Goal: Complete application form

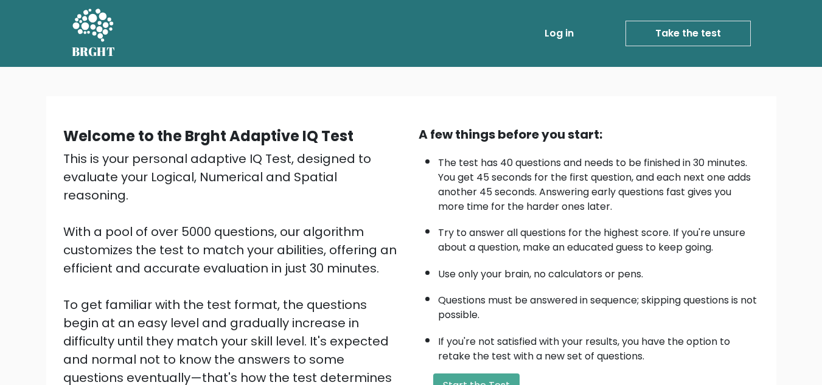
scroll to position [172, 0]
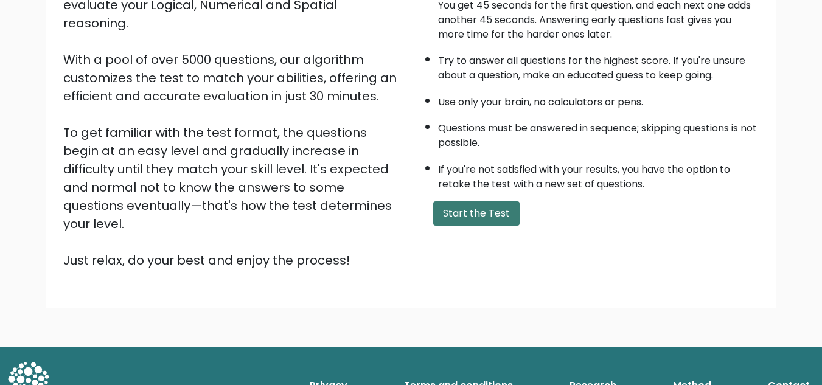
click at [498, 217] on button "Start the Test" at bounding box center [476, 213] width 86 height 24
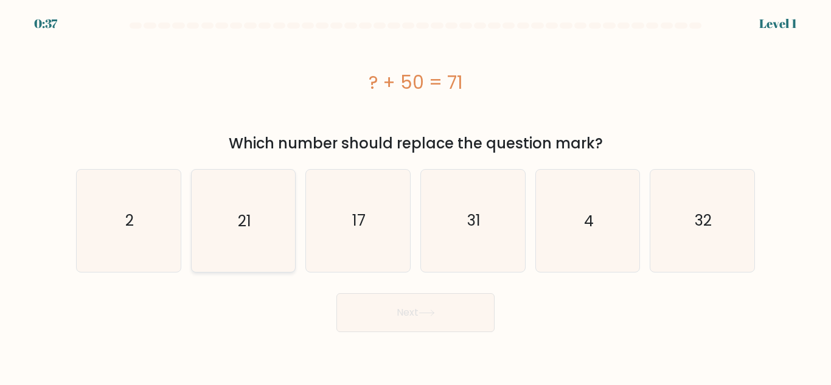
click at [249, 228] on text "21" at bounding box center [244, 220] width 13 height 21
click at [415, 196] on input "b. 21" at bounding box center [415, 194] width 1 height 3
radio input "true"
click at [433, 315] on icon at bounding box center [426, 313] width 16 height 7
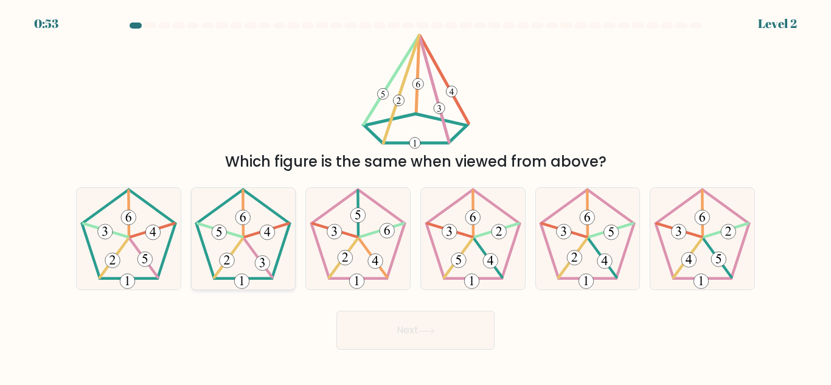
click at [246, 242] on 341 at bounding box center [258, 259] width 27 height 38
click at [415, 196] on input "b." at bounding box center [415, 194] width 1 height 3
radio input "true"
click at [423, 331] on icon at bounding box center [426, 331] width 16 height 7
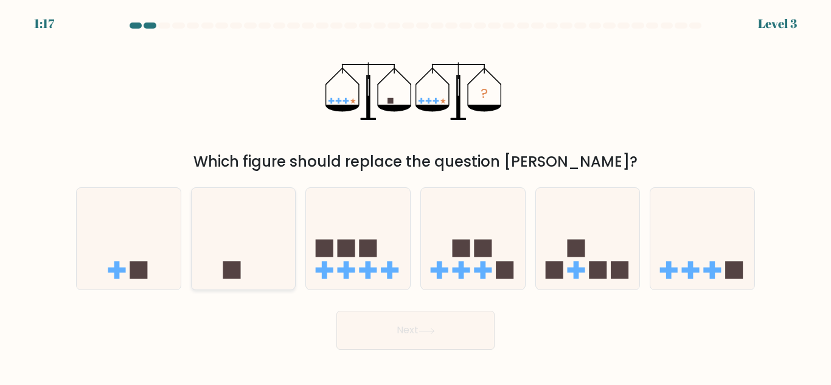
click at [266, 229] on icon at bounding box center [244, 239] width 104 height 86
click at [415, 196] on input "b." at bounding box center [415, 194] width 1 height 3
radio input "true"
click at [456, 331] on button "Next" at bounding box center [415, 330] width 158 height 39
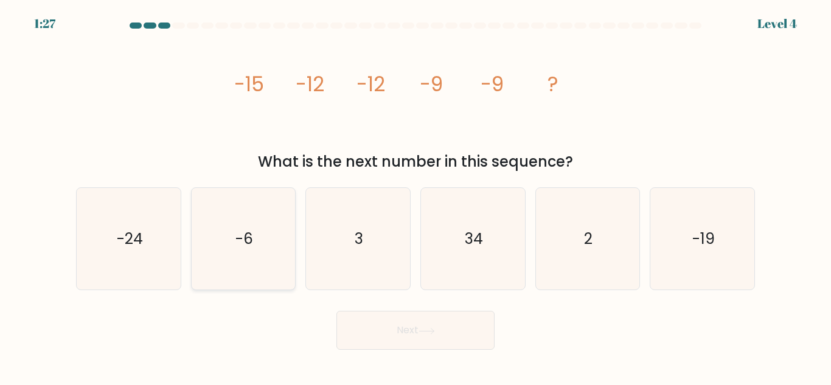
click at [239, 237] on text "-6" at bounding box center [244, 238] width 18 height 21
click at [415, 196] on input "b. -6" at bounding box center [415, 194] width 1 height 3
radio input "true"
click at [462, 332] on button "Next" at bounding box center [415, 330] width 158 height 39
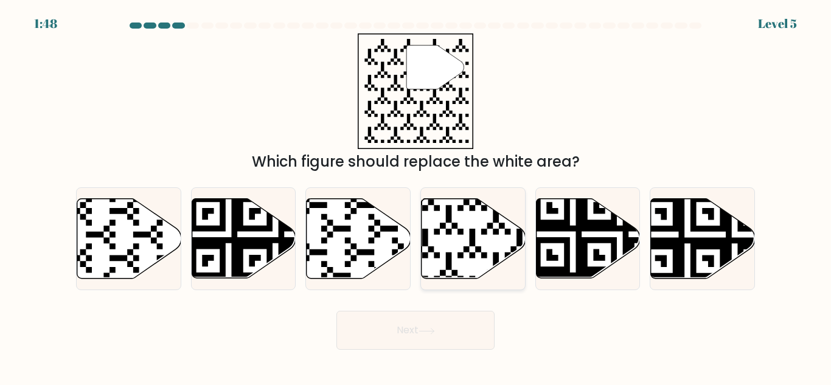
click at [457, 262] on icon at bounding box center [474, 239] width 104 height 80
click at [416, 196] on input "d." at bounding box center [415, 194] width 1 height 3
radio input "true"
click at [443, 335] on button "Next" at bounding box center [415, 330] width 158 height 39
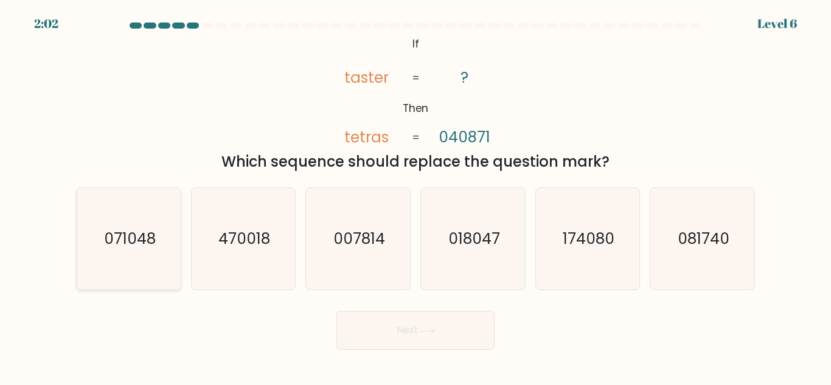
click at [155, 252] on icon "071048" at bounding box center [129, 239] width 102 height 102
click at [415, 196] on input "a. 071048" at bounding box center [415, 194] width 1 height 3
radio input "true"
click at [441, 332] on button "Next" at bounding box center [415, 330] width 158 height 39
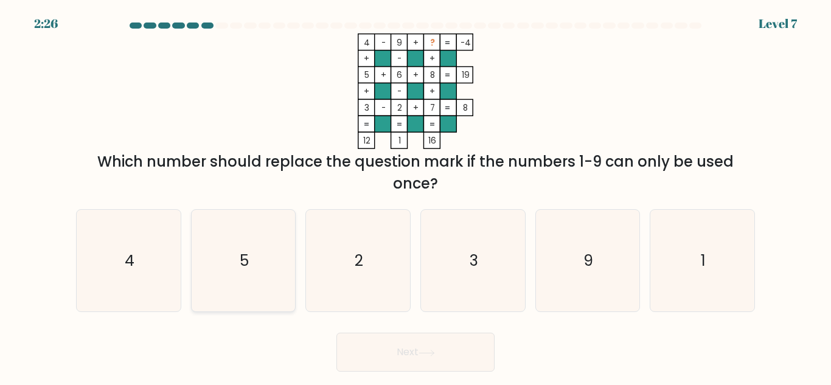
click at [258, 249] on icon "5" at bounding box center [243, 261] width 102 height 102
click at [415, 196] on input "b. 5" at bounding box center [415, 194] width 1 height 3
radio input "true"
click at [462, 351] on button "Next" at bounding box center [415, 352] width 158 height 39
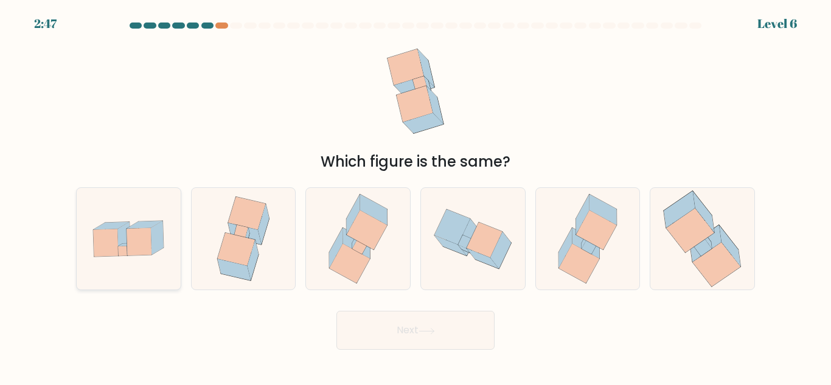
click at [148, 257] on icon at bounding box center [129, 238] width 104 height 71
click at [415, 196] on input "a." at bounding box center [415, 194] width 1 height 3
radio input "true"
click at [415, 325] on button "Next" at bounding box center [415, 330] width 158 height 39
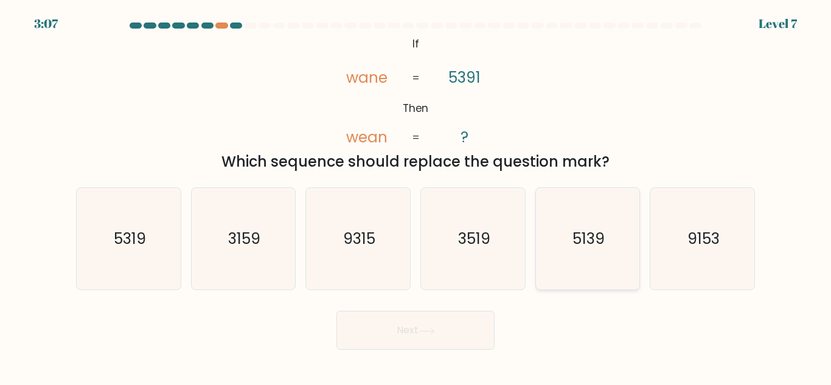
click at [589, 249] on text "5139" at bounding box center [588, 238] width 32 height 21
click at [416, 196] on input "e. 5139" at bounding box center [415, 194] width 1 height 3
radio input "true"
click at [428, 328] on icon at bounding box center [426, 331] width 16 height 7
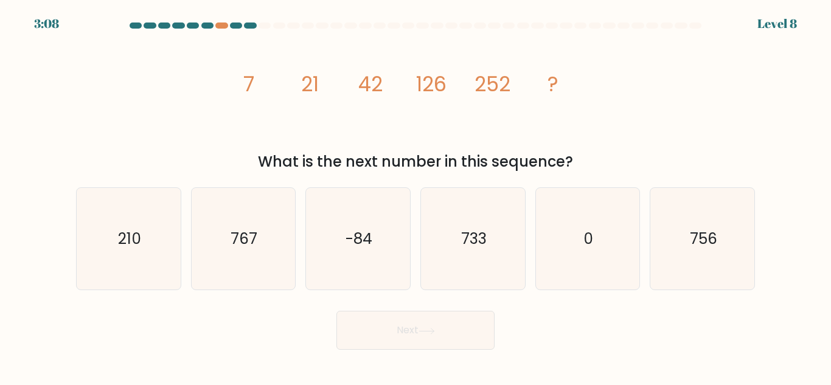
click at [241, 85] on icon "image/svg+xml 7 21 42 126 252 ?" at bounding box center [415, 91] width 365 height 116
drag, startPoint x: 245, startPoint y: 82, endPoint x: 594, endPoint y: 163, distance: 359.1
click at [594, 163] on div "image/svg+xml 7 21 42 126 252 ? What is the next number in this sequence?" at bounding box center [415, 102] width 693 height 139
copy div "7 21 42 126 252 ? What is the next number in this sequence?"
click at [699, 262] on icon "756" at bounding box center [702, 239] width 102 height 102
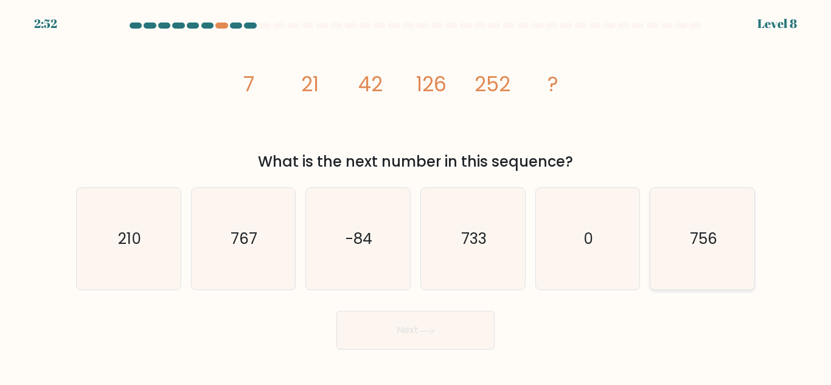
click at [416, 196] on input "f. 756" at bounding box center [415, 194] width 1 height 3
radio input "true"
click at [442, 325] on button "Next" at bounding box center [415, 330] width 158 height 39
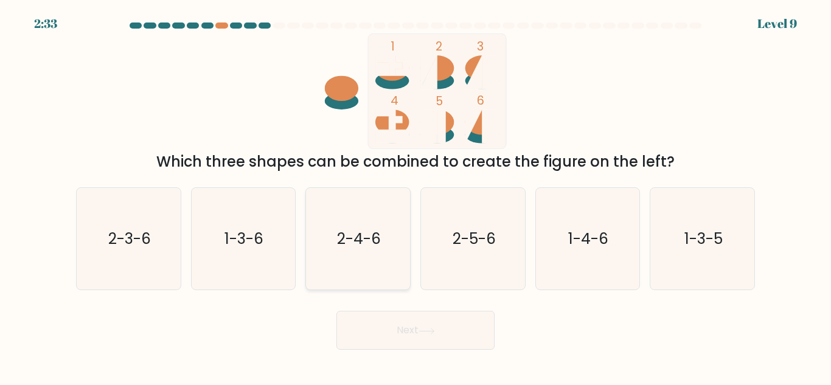
click at [343, 266] on icon "2-4-6" at bounding box center [358, 239] width 102 height 102
click at [415, 196] on input "c. 2-4-6" at bounding box center [415, 194] width 1 height 3
radio input "true"
click at [412, 329] on button "Next" at bounding box center [415, 330] width 158 height 39
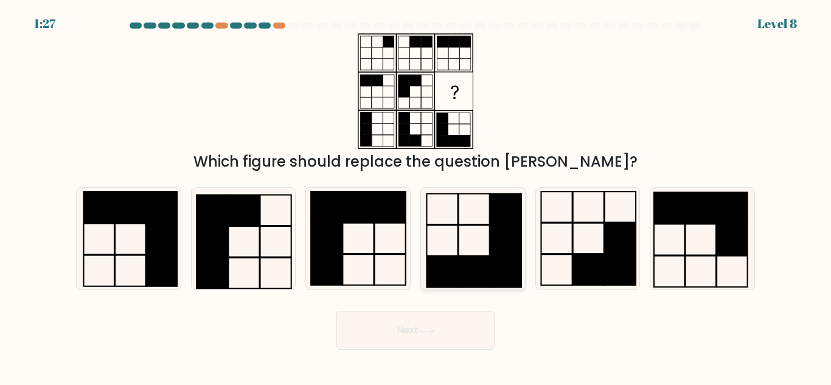
click at [465, 228] on icon at bounding box center [473, 239] width 102 height 102
click at [416, 196] on input "d." at bounding box center [415, 194] width 1 height 3
radio input "true"
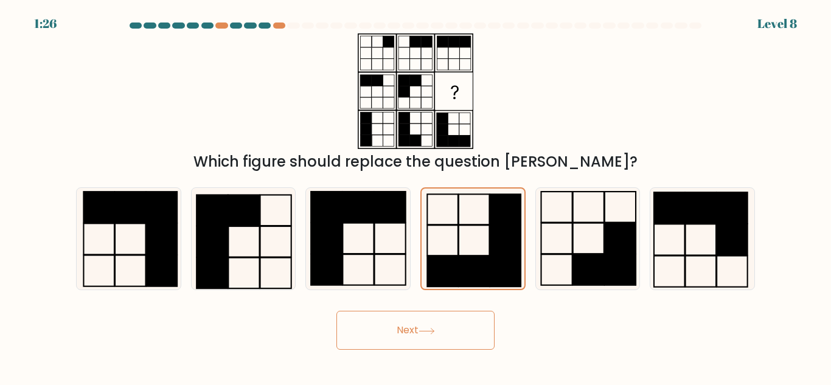
click at [423, 335] on button "Next" at bounding box center [415, 330] width 158 height 39
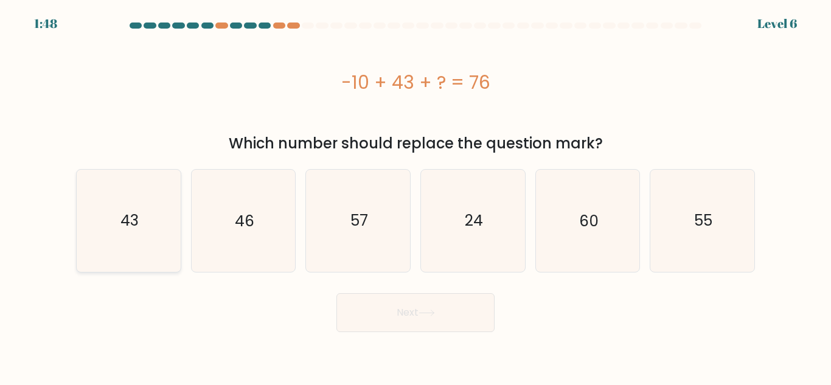
click at [122, 223] on text "43" at bounding box center [129, 220] width 18 height 21
click at [415, 196] on input "a. 43" at bounding box center [415, 194] width 1 height 3
radio input "true"
click at [403, 319] on button "Next" at bounding box center [415, 312] width 158 height 39
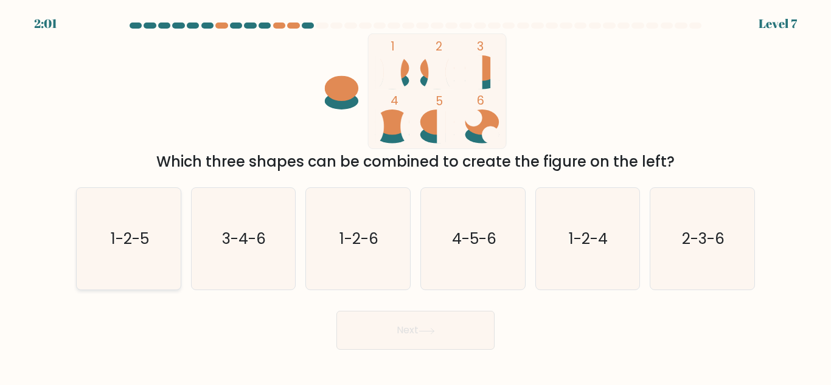
click at [165, 248] on icon "1-2-5" at bounding box center [129, 239] width 102 height 102
click at [415, 196] on input "a. 1-2-5" at bounding box center [415, 194] width 1 height 3
radio input "true"
click at [457, 330] on button "Next" at bounding box center [415, 330] width 158 height 39
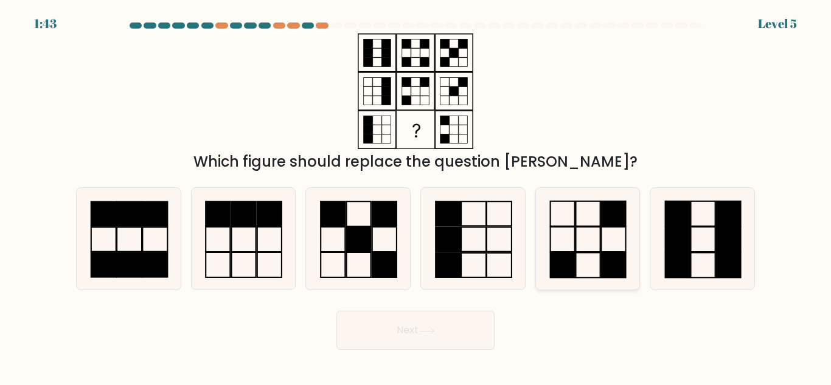
click at [577, 237] on icon at bounding box center [587, 239] width 102 height 102
click at [416, 196] on input "e." at bounding box center [415, 194] width 1 height 3
radio input "true"
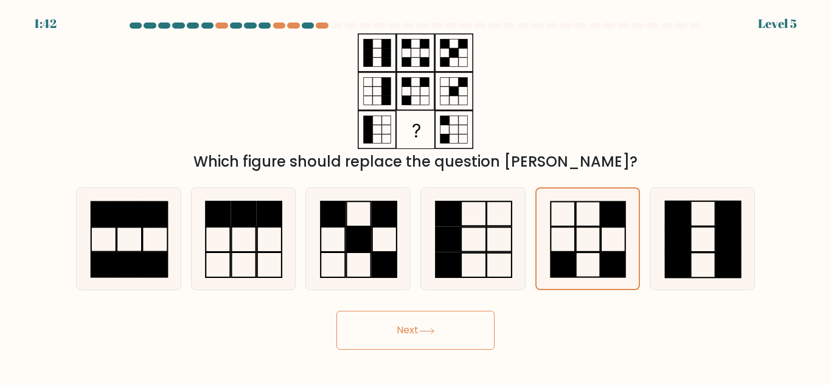
click at [420, 341] on button "Next" at bounding box center [415, 330] width 158 height 39
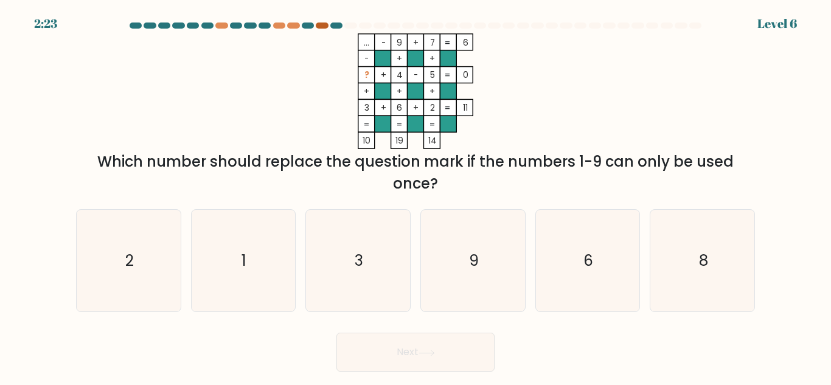
click at [325, 26] on div at bounding box center [322, 26] width 12 height 6
click at [319, 28] on div at bounding box center [322, 26] width 12 height 6
click at [319, 27] on div at bounding box center [322, 26] width 12 height 6
click at [504, 258] on icon "9" at bounding box center [473, 261] width 102 height 102
click at [416, 196] on input "d. 9" at bounding box center [415, 194] width 1 height 3
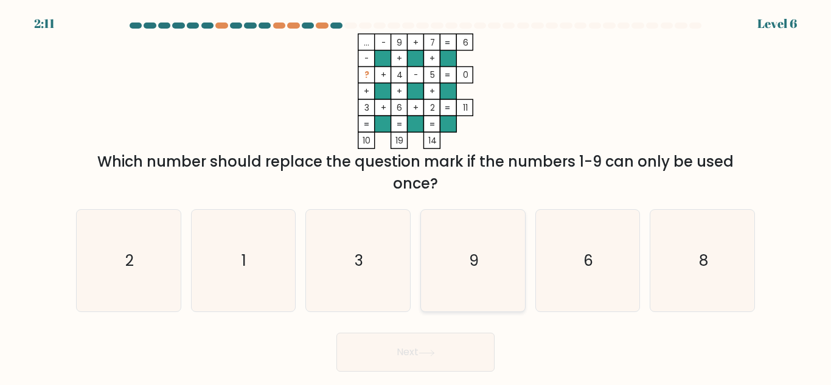
radio input "true"
click at [445, 369] on button "Next" at bounding box center [415, 352] width 158 height 39
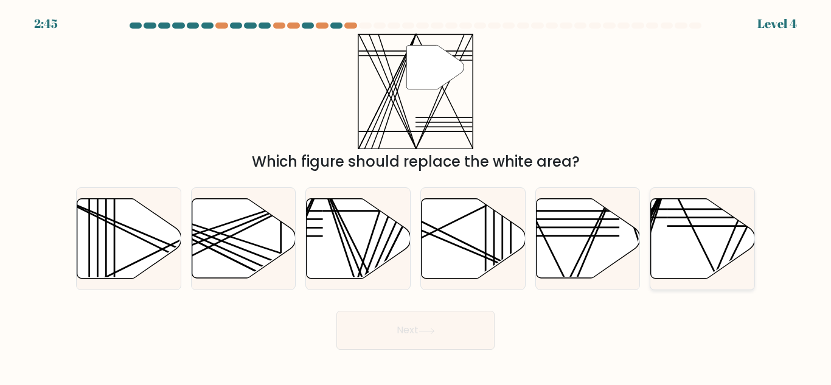
click at [694, 243] on icon at bounding box center [703, 239] width 104 height 80
click at [416, 196] on input "f." at bounding box center [415, 194] width 1 height 3
radio input "true"
click at [422, 343] on button "Next" at bounding box center [415, 330] width 158 height 39
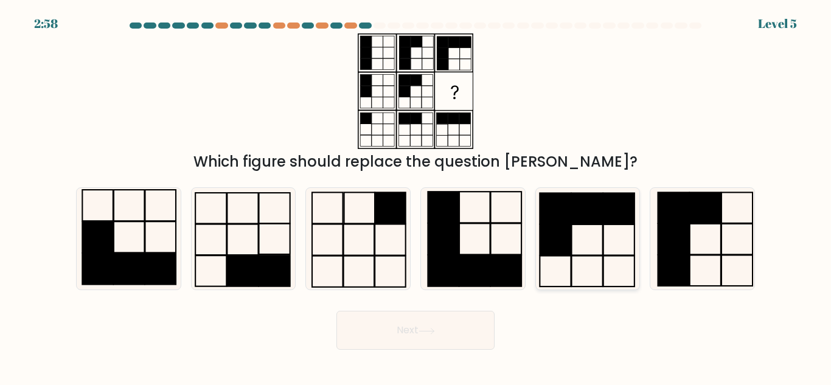
drag, startPoint x: 583, startPoint y: 250, endPoint x: 586, endPoint y: 244, distance: 6.6
click at [585, 248] on icon at bounding box center [587, 239] width 102 height 102
click at [416, 196] on input "e." at bounding box center [415, 194] width 1 height 3
radio input "true"
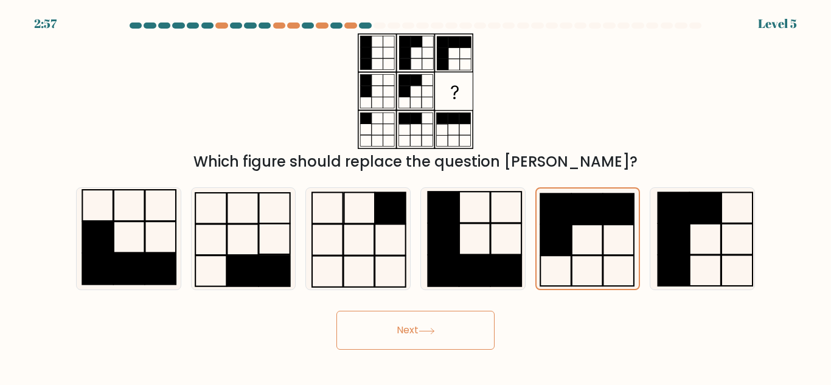
click at [466, 319] on button "Next" at bounding box center [415, 330] width 158 height 39
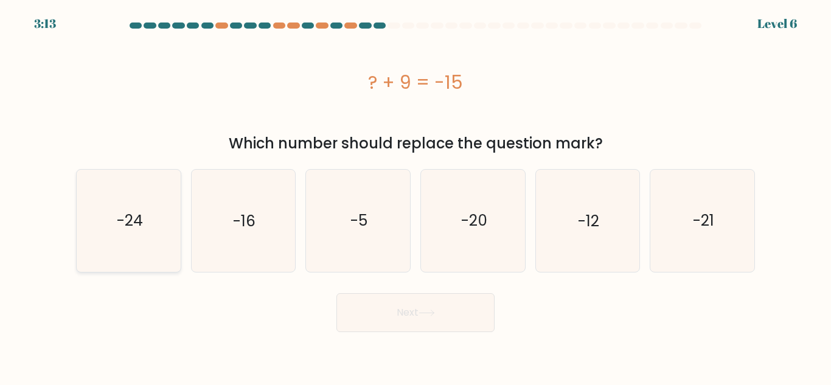
click at [105, 210] on icon "-24" at bounding box center [129, 221] width 102 height 102
click at [415, 196] on input "a. -24" at bounding box center [415, 194] width 1 height 3
radio input "true"
click at [427, 308] on button "Next" at bounding box center [415, 312] width 158 height 39
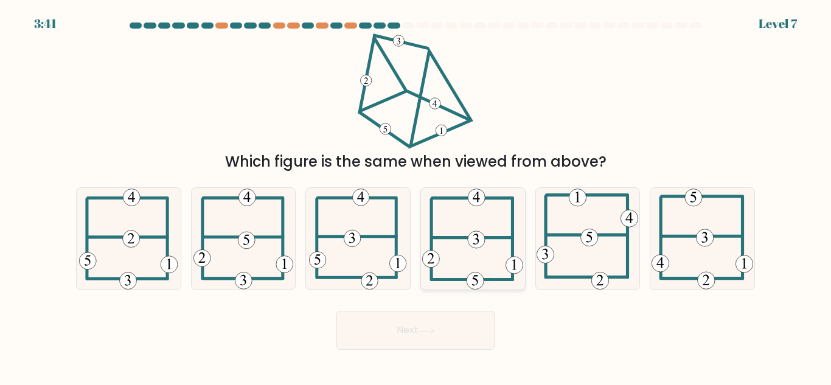
click at [482, 251] on icon at bounding box center [472, 239] width 101 height 102
click at [416, 196] on input "d." at bounding box center [415, 194] width 1 height 3
radio input "true"
click at [444, 325] on button "Next" at bounding box center [415, 330] width 158 height 39
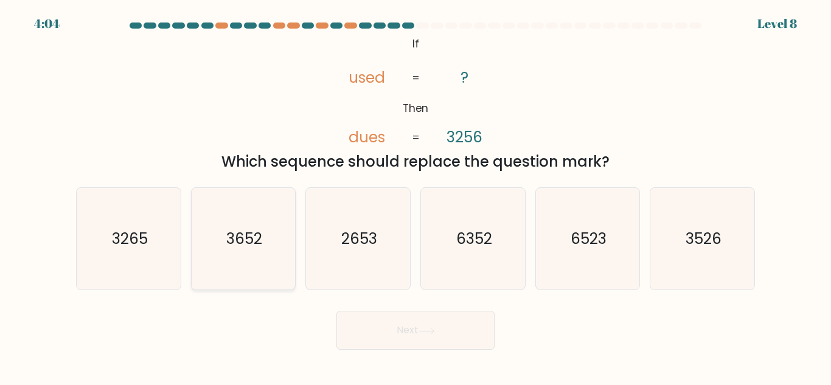
drag, startPoint x: 226, startPoint y: 236, endPoint x: 254, endPoint y: 232, distance: 28.2
click at [226, 235] on text "3652" at bounding box center [244, 238] width 36 height 21
click at [415, 196] on input "b. 3652" at bounding box center [415, 194] width 1 height 3
radio input "true"
click at [433, 324] on button "Next" at bounding box center [415, 330] width 158 height 39
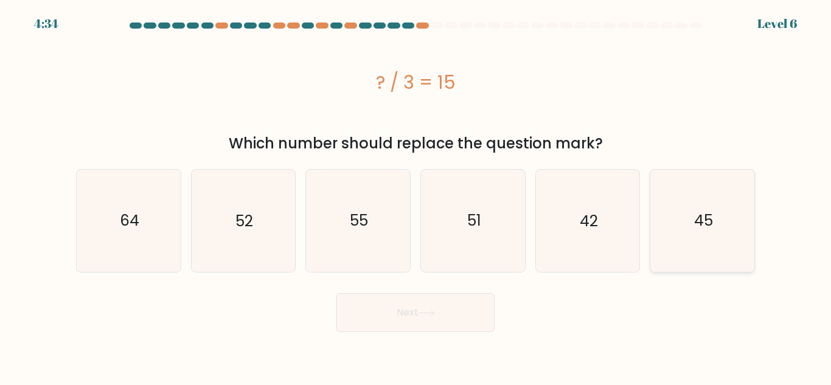
click at [734, 186] on icon "45" at bounding box center [702, 221] width 102 height 102
click at [416, 193] on input "f. 45" at bounding box center [415, 194] width 1 height 3
radio input "true"
click at [403, 328] on button "Next" at bounding box center [415, 312] width 158 height 39
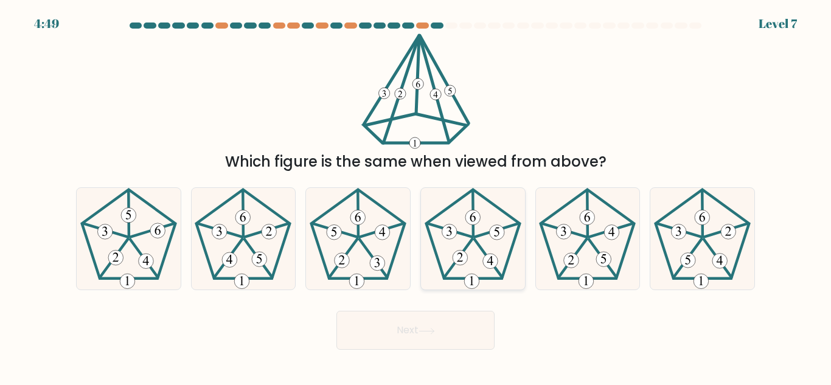
click at [471, 246] on icon at bounding box center [473, 239] width 102 height 102
click at [416, 196] on input "d." at bounding box center [415, 194] width 1 height 3
radio input "true"
click at [472, 322] on button "Next" at bounding box center [415, 330] width 158 height 39
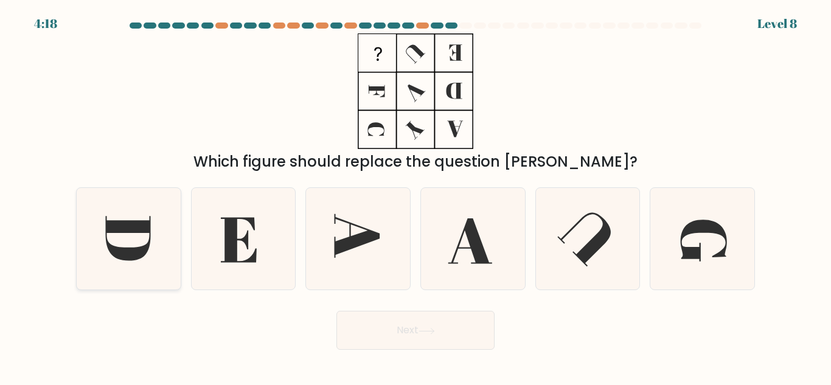
click at [114, 242] on icon at bounding box center [129, 239] width 102 height 102
click at [415, 196] on input "a." at bounding box center [415, 194] width 1 height 3
radio input "true"
click at [398, 322] on button "Next" at bounding box center [415, 330] width 158 height 39
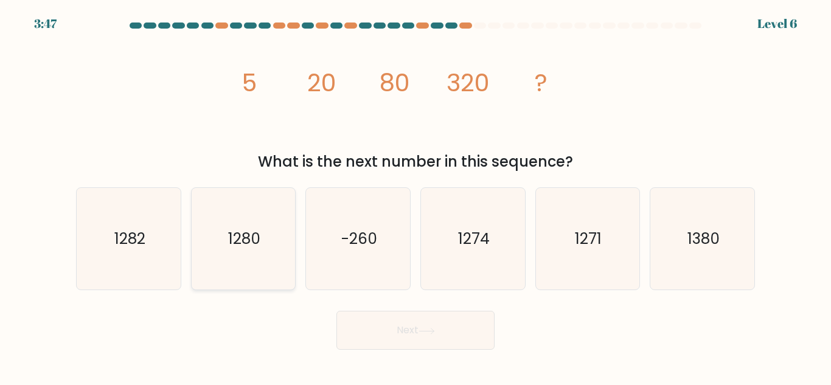
click at [250, 252] on icon "1280" at bounding box center [243, 239] width 102 height 102
click at [415, 196] on input "b. 1280" at bounding box center [415, 194] width 1 height 3
radio input "true"
click at [461, 331] on button "Next" at bounding box center [415, 330] width 158 height 39
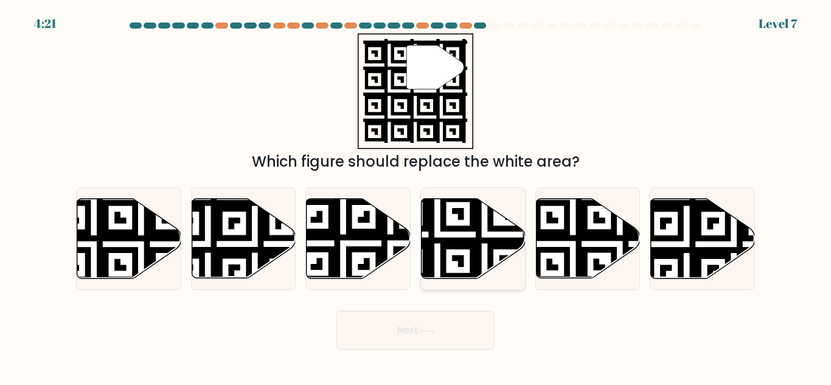
click at [478, 258] on icon at bounding box center [437, 281] width 189 height 189
click at [416, 196] on input "d." at bounding box center [415, 194] width 1 height 3
radio input "true"
click at [442, 337] on button "Next" at bounding box center [415, 330] width 158 height 39
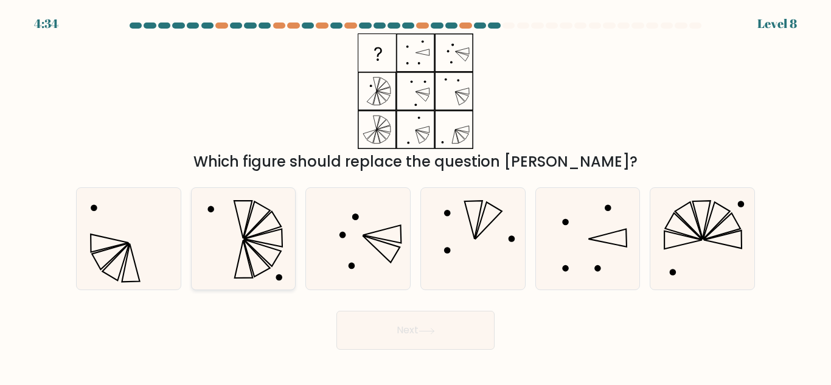
click at [272, 235] on icon at bounding box center [243, 239] width 102 height 102
click at [415, 196] on input "b." at bounding box center [415, 194] width 1 height 3
radio input "true"
click at [426, 334] on icon at bounding box center [426, 331] width 16 height 7
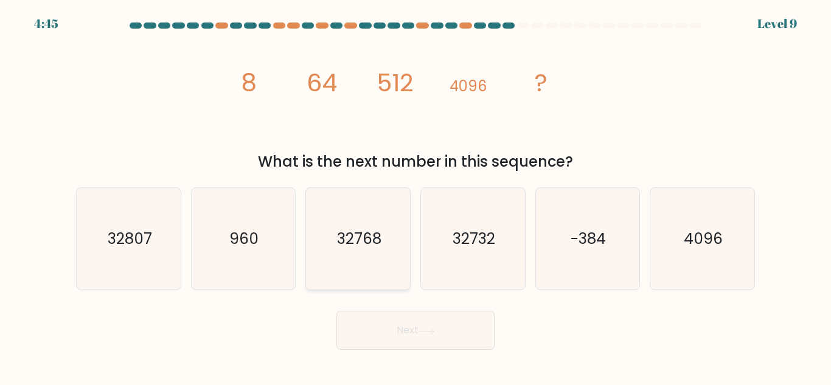
click at [383, 260] on icon "32768" at bounding box center [358, 239] width 102 height 102
click at [415, 196] on input "c. 32768" at bounding box center [415, 194] width 1 height 3
radio input "true"
click at [444, 325] on button "Next" at bounding box center [415, 330] width 158 height 39
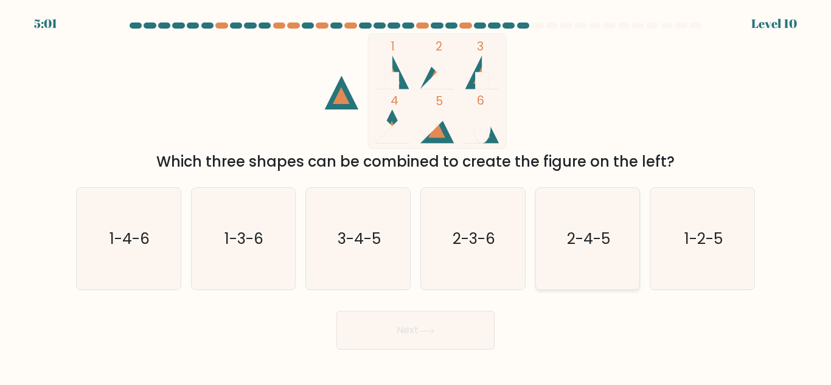
click at [574, 235] on text "2-4-5" at bounding box center [588, 238] width 43 height 21
click at [416, 196] on input "e. 2-4-5" at bounding box center [415, 194] width 1 height 3
radio input "true"
click at [459, 337] on button "Next" at bounding box center [415, 330] width 158 height 39
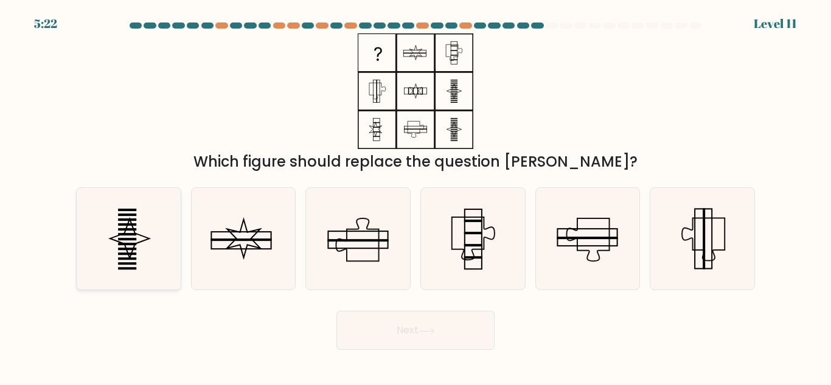
click at [120, 254] on rect at bounding box center [127, 254] width 18 height 2
click at [415, 196] on input "a." at bounding box center [415, 194] width 1 height 3
radio input "true"
click at [403, 338] on button "Next" at bounding box center [415, 330] width 158 height 39
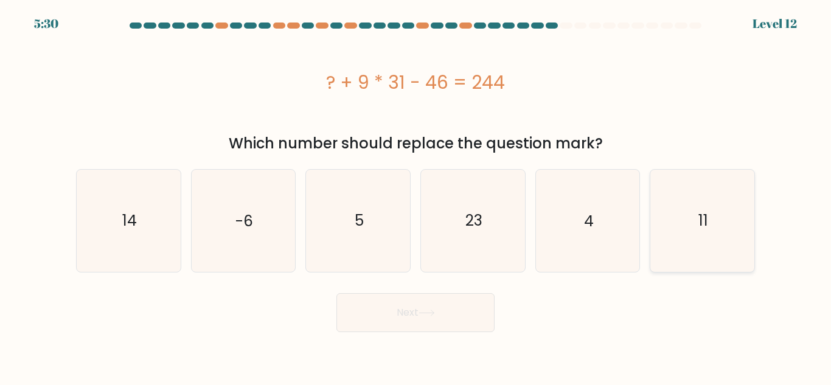
click at [729, 192] on icon "11" at bounding box center [702, 221] width 102 height 102
click at [416, 193] on input "f. 11" at bounding box center [415, 194] width 1 height 3
radio input "true"
click at [391, 324] on button "Next" at bounding box center [415, 312] width 158 height 39
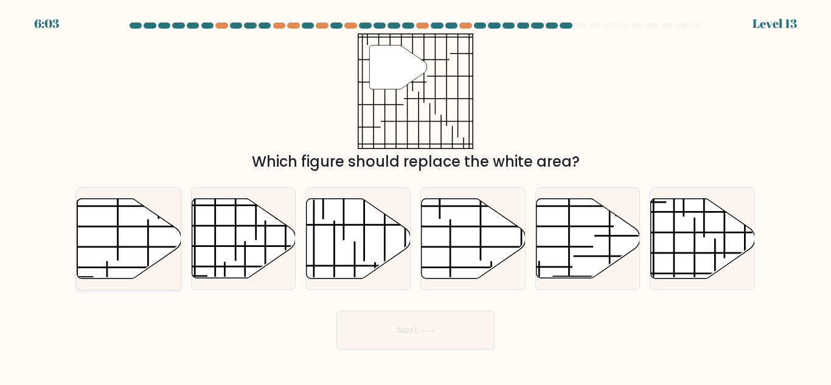
click at [119, 252] on icon at bounding box center [129, 239] width 104 height 80
click at [415, 196] on input "a." at bounding box center [415, 194] width 1 height 3
radio input "true"
click at [449, 342] on button "Next" at bounding box center [415, 330] width 158 height 39
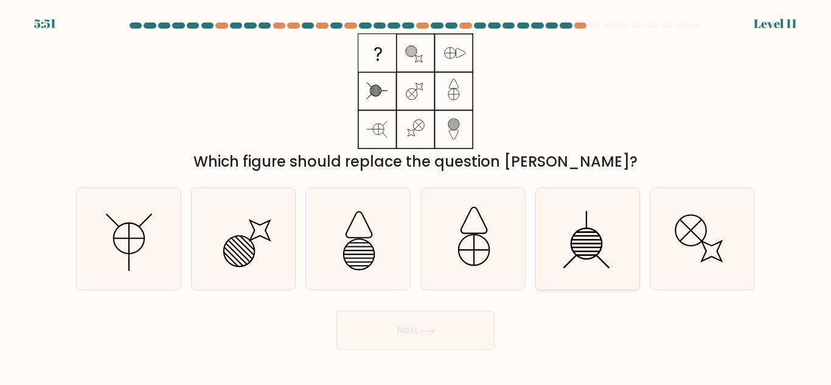
click at [563, 238] on icon at bounding box center [587, 239] width 102 height 102
click at [416, 196] on input "e." at bounding box center [415, 194] width 1 height 3
radio input "true"
click at [452, 322] on button "Next" at bounding box center [415, 330] width 158 height 39
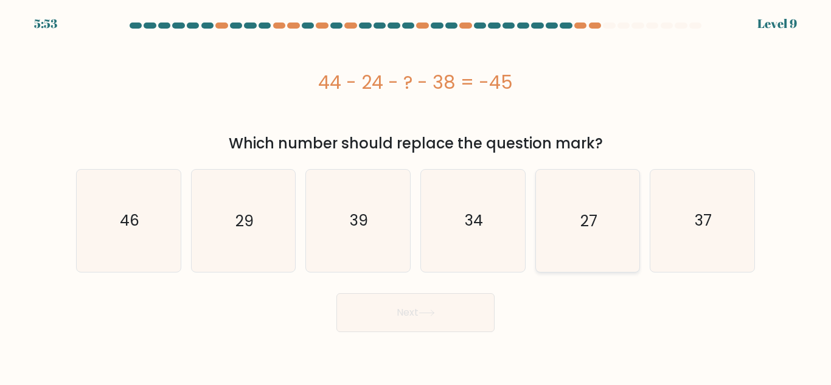
click at [629, 206] on icon "27" at bounding box center [587, 221] width 102 height 102
click at [416, 196] on input "e. 27" at bounding box center [415, 194] width 1 height 3
radio input "true"
click at [445, 314] on button "Next" at bounding box center [415, 312] width 158 height 39
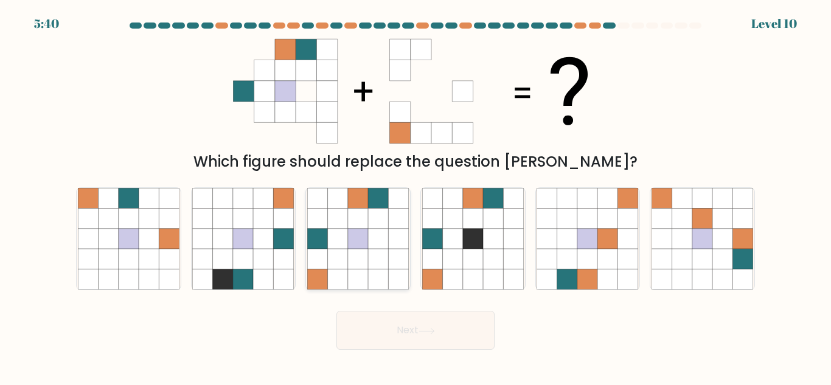
click at [358, 264] on icon at bounding box center [358, 259] width 20 height 20
click at [415, 196] on input "c." at bounding box center [415, 194] width 1 height 3
radio input "true"
click at [377, 327] on button "Next" at bounding box center [415, 330] width 158 height 39
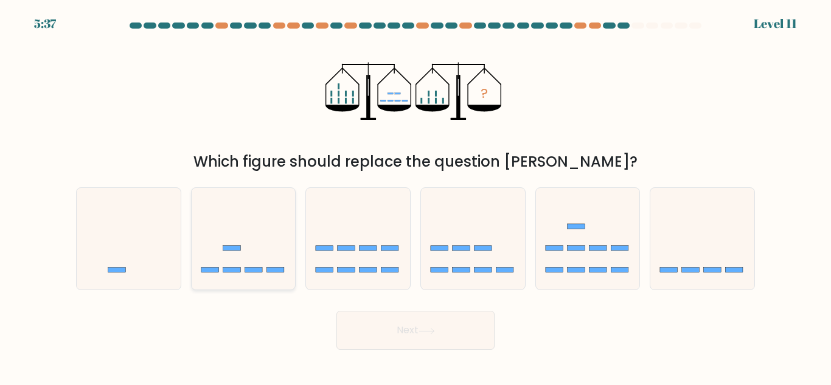
click at [238, 240] on icon at bounding box center [244, 239] width 104 height 86
click at [415, 196] on input "b." at bounding box center [415, 194] width 1 height 3
radio input "true"
click at [467, 327] on button "Next" at bounding box center [415, 330] width 158 height 39
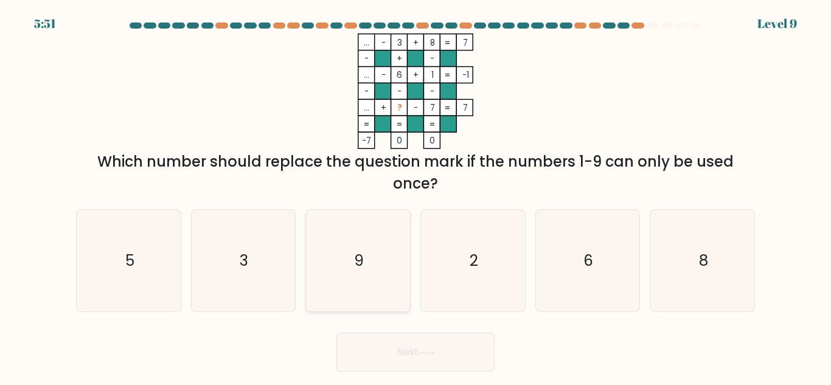
click at [344, 262] on icon "9" at bounding box center [358, 261] width 102 height 102
click at [415, 196] on input "c. 9" at bounding box center [415, 194] width 1 height 3
radio input "true"
click at [471, 353] on button "Next" at bounding box center [415, 352] width 158 height 39
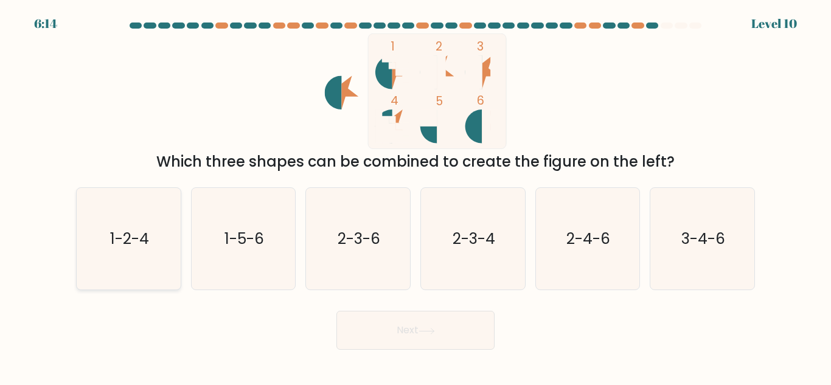
click at [130, 242] on text "1-2-4" at bounding box center [129, 238] width 39 height 21
click at [415, 196] on input "a. 1-2-4" at bounding box center [415, 194] width 1 height 3
radio input "true"
click at [432, 350] on button "Next" at bounding box center [415, 330] width 158 height 39
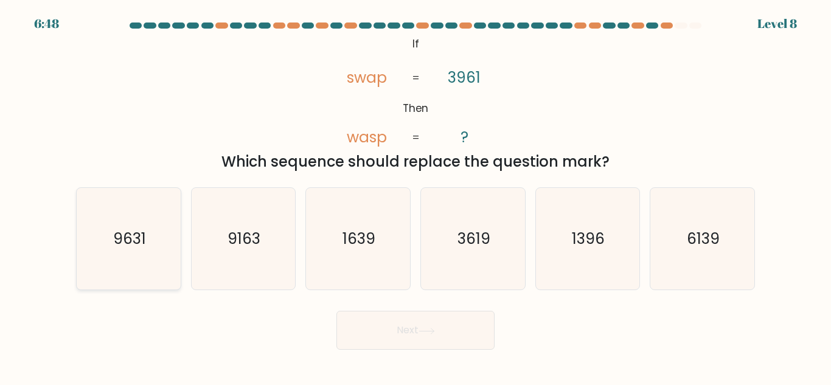
click at [161, 245] on icon "9631" at bounding box center [129, 239] width 102 height 102
click at [415, 196] on input "a. 9631" at bounding box center [415, 194] width 1 height 3
radio input "true"
click at [471, 342] on button "Next" at bounding box center [415, 330] width 158 height 39
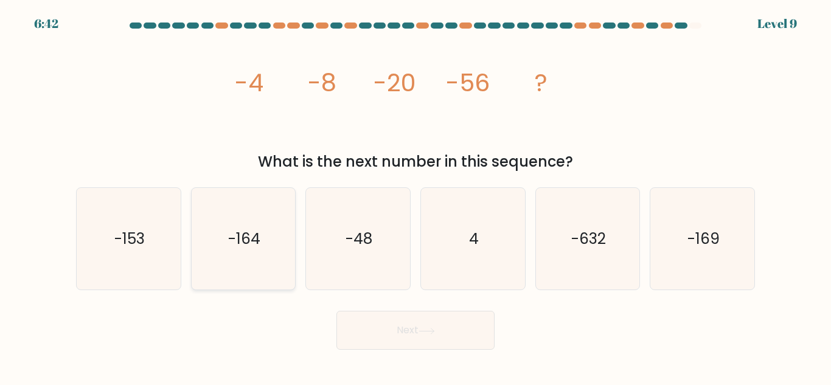
click at [244, 251] on icon "-164" at bounding box center [243, 239] width 102 height 102
click at [415, 196] on input "b. -164" at bounding box center [415, 194] width 1 height 3
radio input "true"
click at [422, 315] on button "Next" at bounding box center [415, 330] width 158 height 39
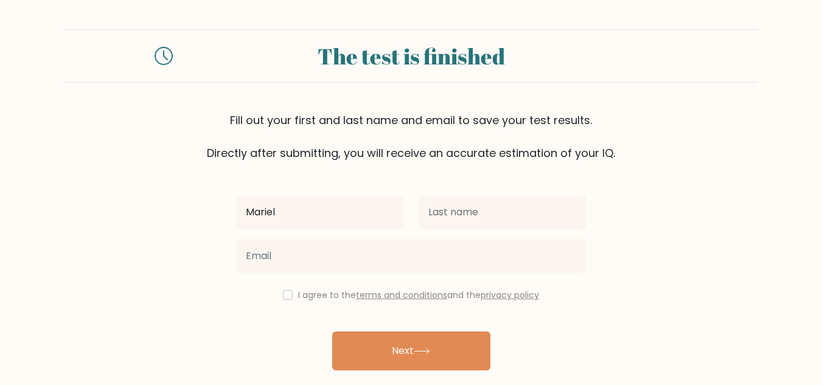
type input "[PERSON_NAME] [PERSON_NAME]"
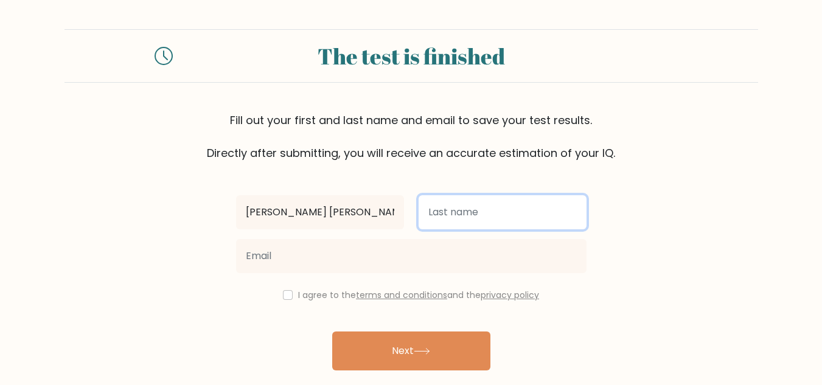
click at [419, 212] on input "text" at bounding box center [502, 212] width 168 height 34
type input "[PERSON_NAME]"
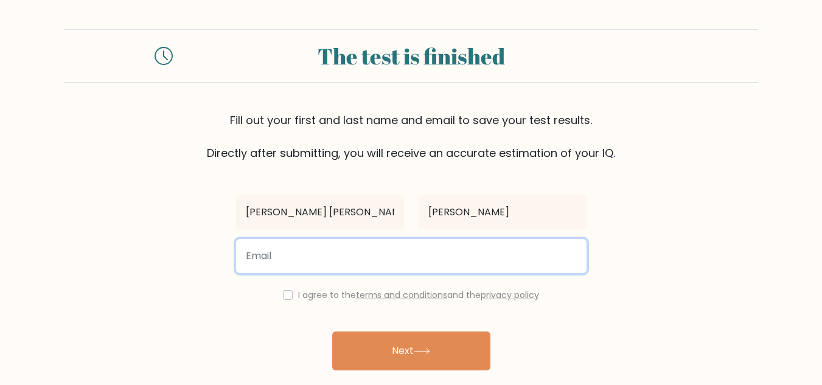
drag, startPoint x: 427, startPoint y: 270, endPoint x: 423, endPoint y: 263, distance: 8.2
click at [426, 269] on input "email" at bounding box center [411, 256] width 350 height 34
type input "marieljhane17@gmail.com"
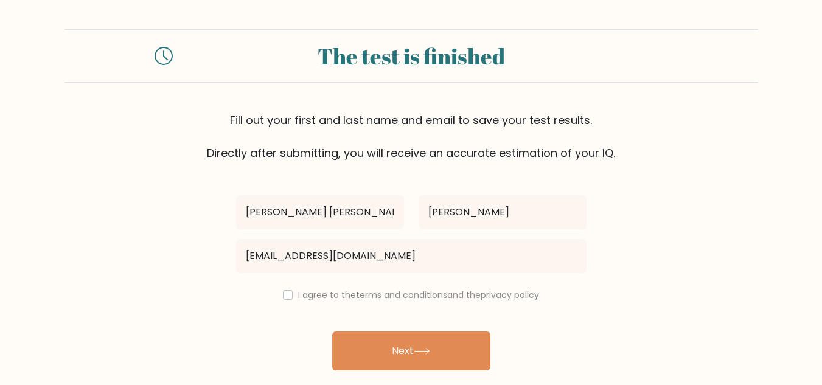
click at [291, 297] on div "I agree to the terms and conditions and the privacy policy" at bounding box center [411, 295] width 365 height 15
click at [283, 295] on input "checkbox" at bounding box center [288, 295] width 10 height 10
checkbox input "true"
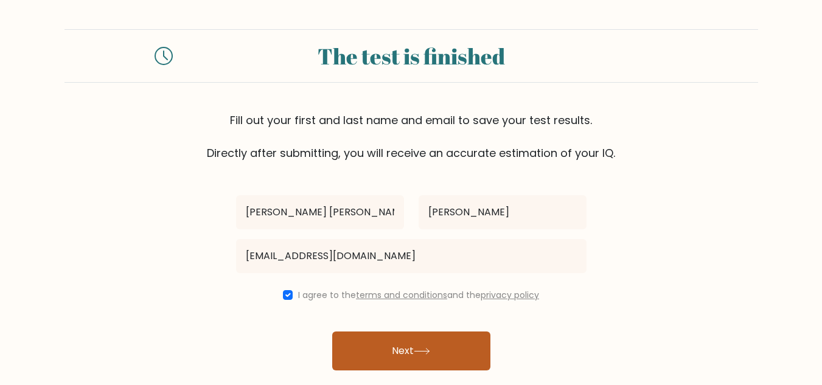
click at [409, 358] on button "Next" at bounding box center [411, 350] width 158 height 39
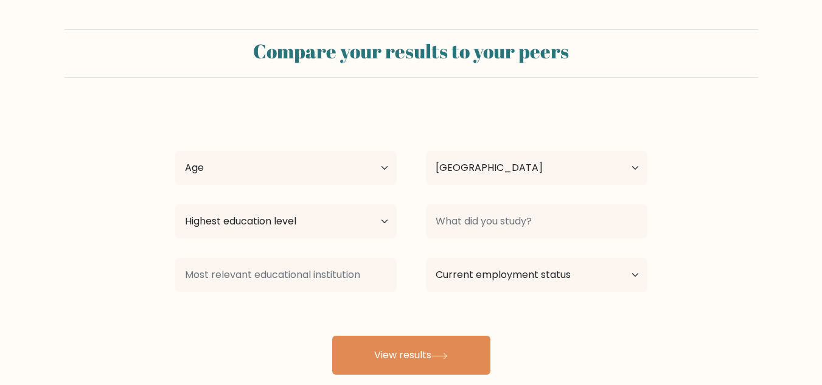
select select "PH"
click at [383, 170] on select "Age Under [DEMOGRAPHIC_DATA] [DEMOGRAPHIC_DATA] [DEMOGRAPHIC_DATA] [DEMOGRAPHIC…" at bounding box center [285, 168] width 221 height 34
select select "18_24"
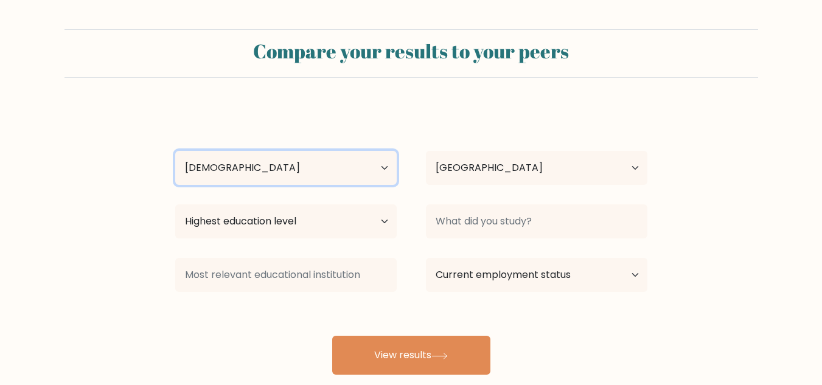
click at [175, 151] on select "Age Under [DEMOGRAPHIC_DATA] [DEMOGRAPHIC_DATA] [DEMOGRAPHIC_DATA] [DEMOGRAPHIC…" at bounding box center [285, 168] width 221 height 34
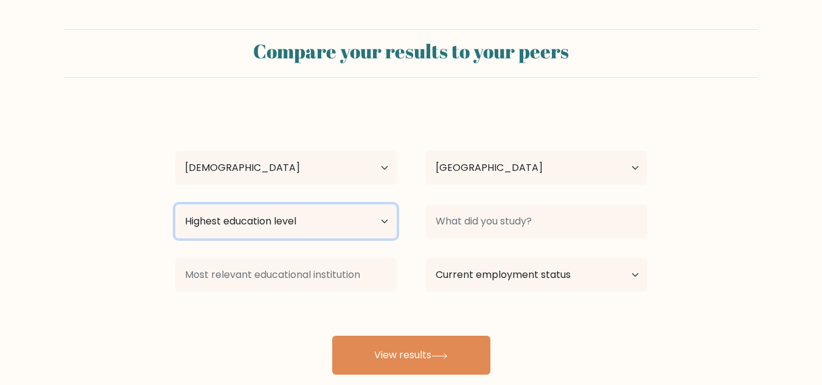
click at [344, 223] on select "Highest education level No schooling Primary Lower Secondary Upper Secondary Oc…" at bounding box center [285, 221] width 221 height 34
select select "bachelors_degree"
click at [175, 204] on select "Highest education level No schooling Primary Lower Secondary Upper Secondary Oc…" at bounding box center [285, 221] width 221 height 34
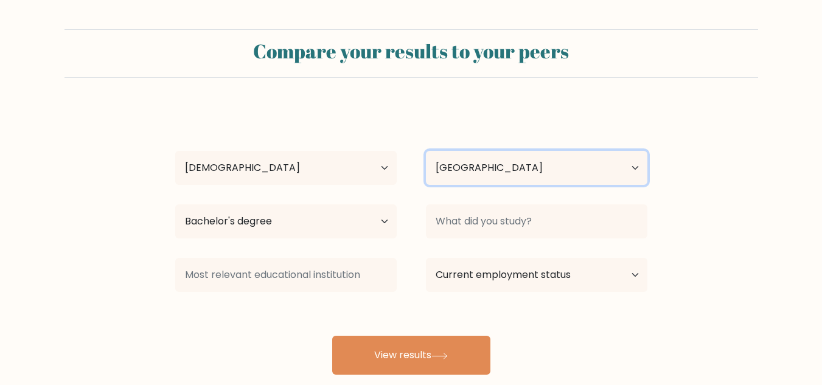
click at [458, 159] on select "Country Afghanistan Albania Algeria American Samoa Andorra Angola Anguilla Anta…" at bounding box center [536, 168] width 221 height 34
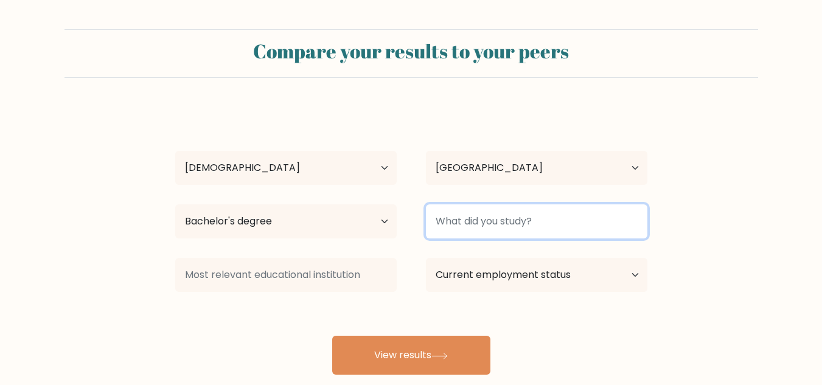
click at [537, 216] on input at bounding box center [536, 221] width 221 height 34
type input "Drafting"
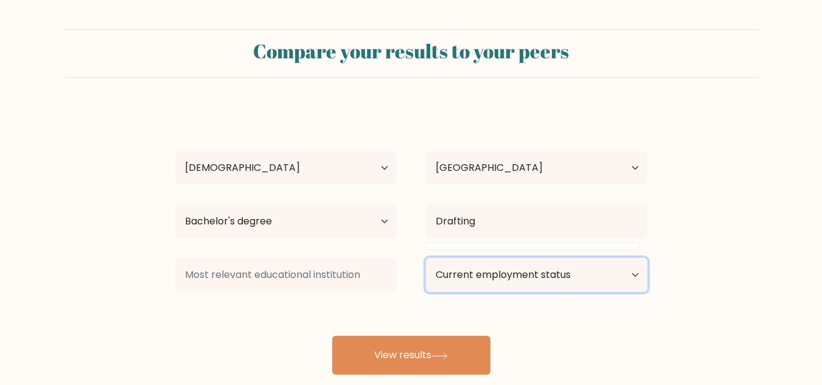
click at [518, 290] on select "Current employment status Employed Student Retired Other / prefer not to answer" at bounding box center [536, 275] width 221 height 34
click at [426, 258] on select "Current employment status Employed Student Retired Other / prefer not to answer" at bounding box center [536, 275] width 221 height 34
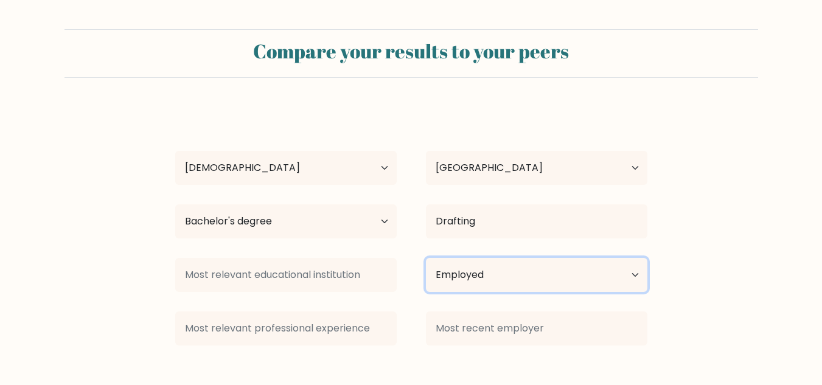
drag, startPoint x: 520, startPoint y: 277, endPoint x: 522, endPoint y: 291, distance: 13.6
click at [520, 277] on select "Current employment status Employed Student Retired Other / prefer not to answer" at bounding box center [536, 275] width 221 height 34
select select "other"
click at [426, 258] on select "Current employment status Employed Student Retired Other / prefer not to answer" at bounding box center [536, 275] width 221 height 34
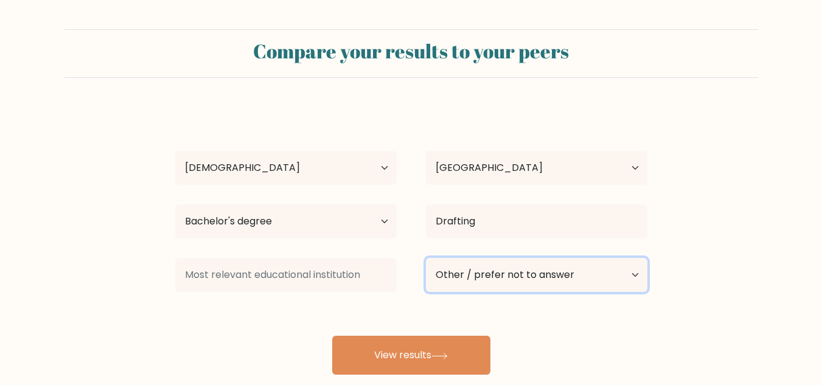
scroll to position [76, 0]
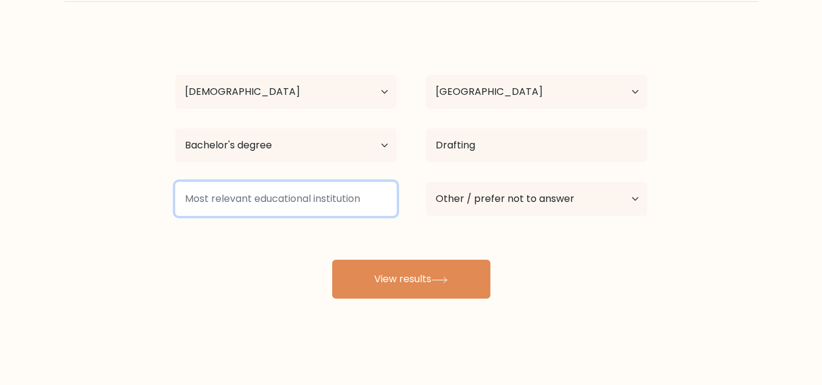
click at [288, 212] on input at bounding box center [285, 199] width 221 height 34
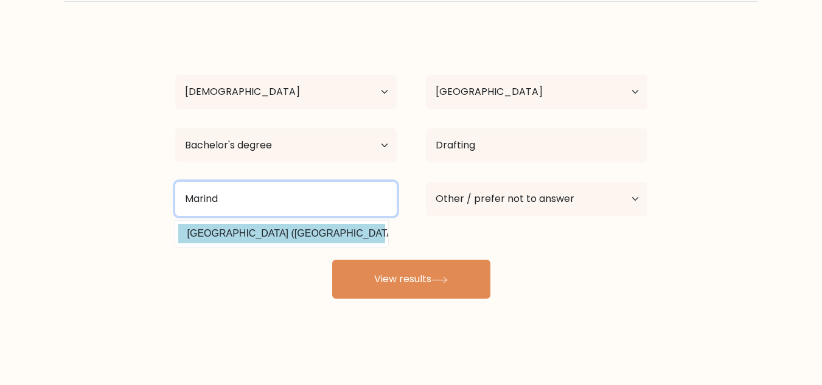
type input "Marind"
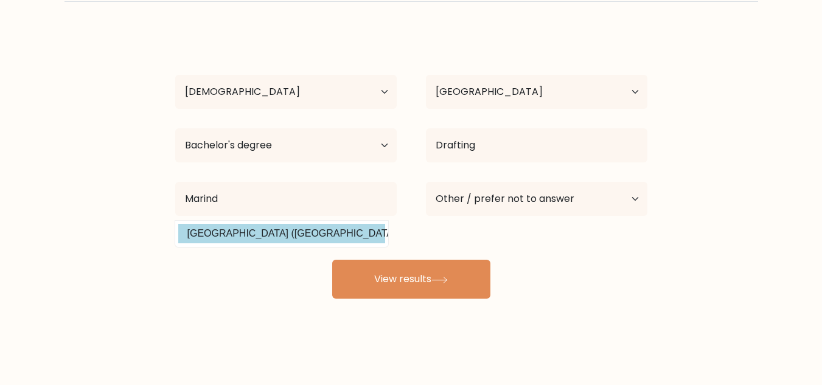
click at [311, 239] on div "Mariel Jane Laman Age Under 18 years old 18-24 years old 25-34 years old 35-44 …" at bounding box center [411, 165] width 487 height 268
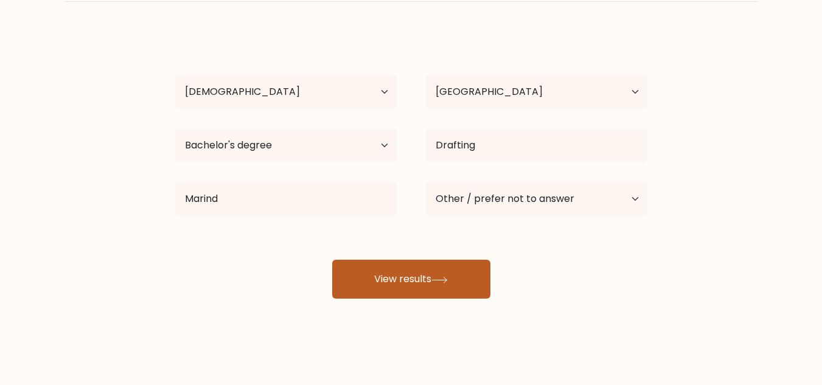
click at [371, 274] on button "View results" at bounding box center [411, 279] width 158 height 39
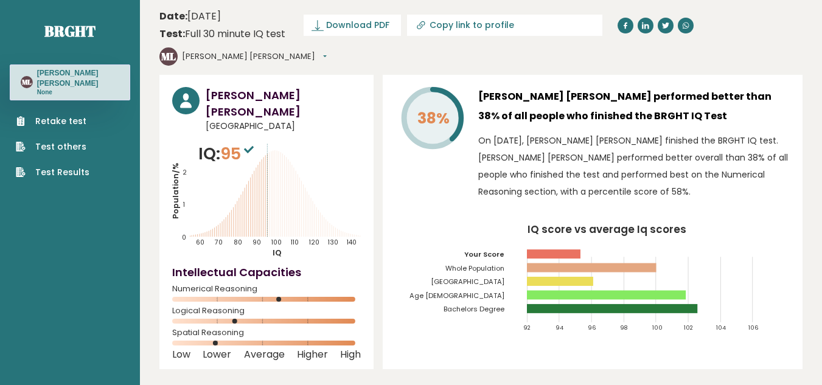
scroll to position [122, 0]
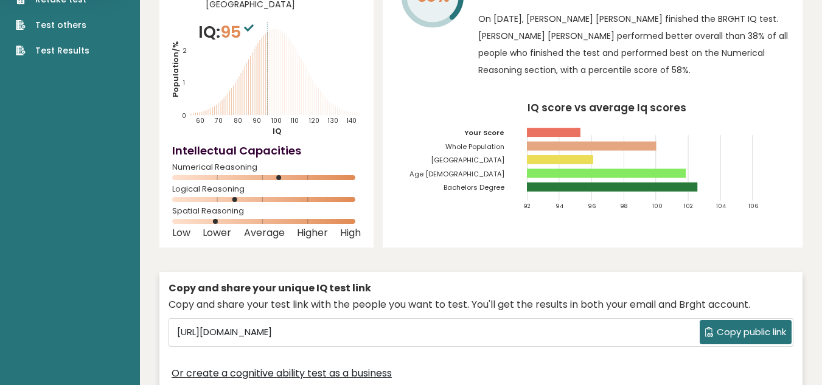
click at [739, 325] on span "Copy public link" at bounding box center [751, 332] width 69 height 14
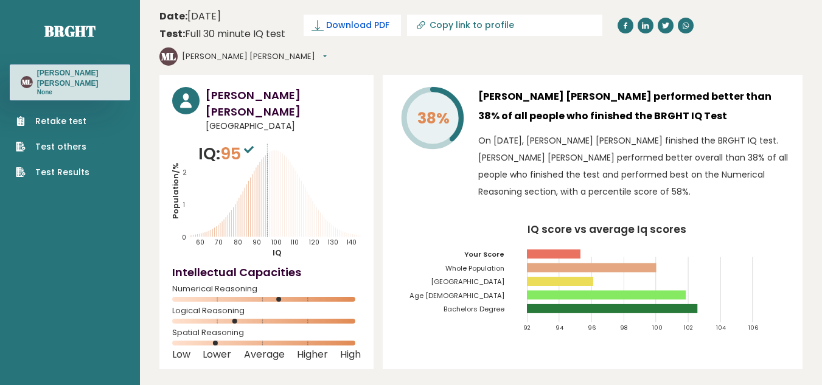
click at [357, 29] on span "Download PDF" at bounding box center [357, 25] width 63 height 13
